Goal: Transaction & Acquisition: Download file/media

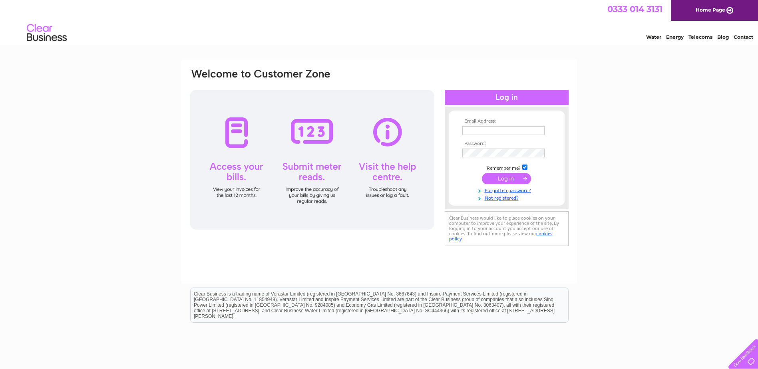
type input "sales@envirodress.co.uk"
click at [509, 178] on input "submit" at bounding box center [506, 178] width 49 height 11
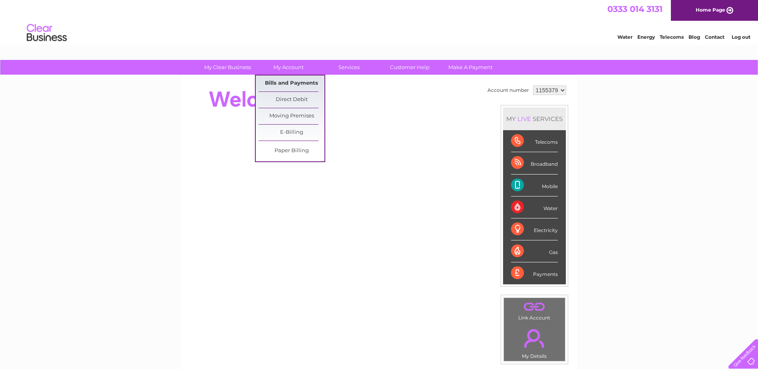
click at [286, 82] on link "Bills and Payments" at bounding box center [292, 84] width 66 height 16
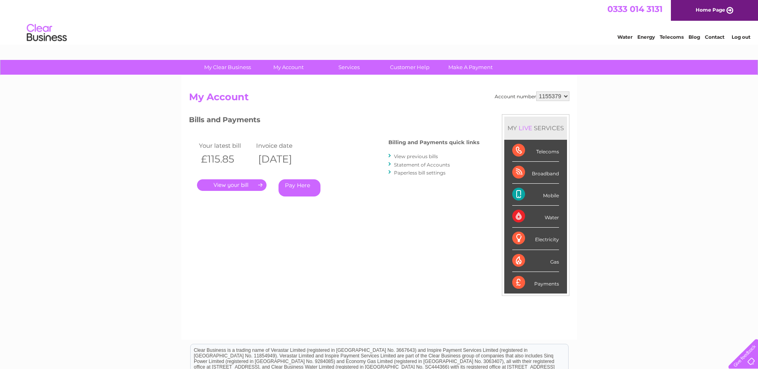
click at [219, 186] on link "." at bounding box center [232, 185] width 70 height 12
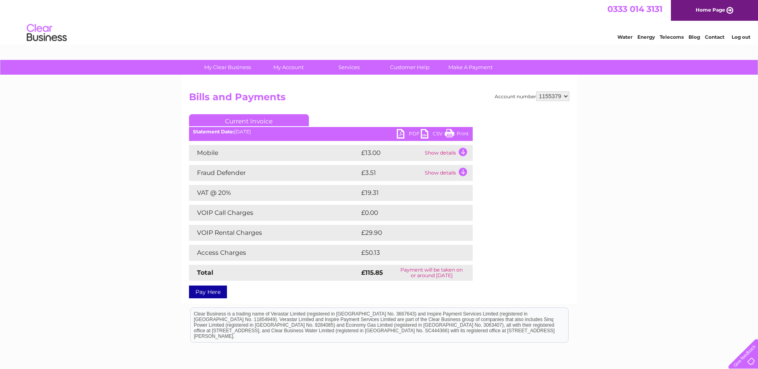
click at [411, 131] on link "PDF" at bounding box center [409, 135] width 24 height 12
